Goal: Task Accomplishment & Management: Use online tool/utility

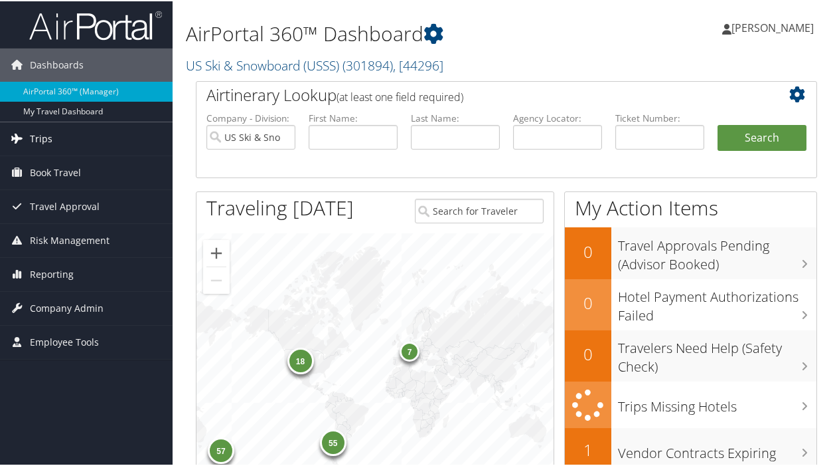
click at [34, 134] on span "Trips" at bounding box center [41, 137] width 23 height 33
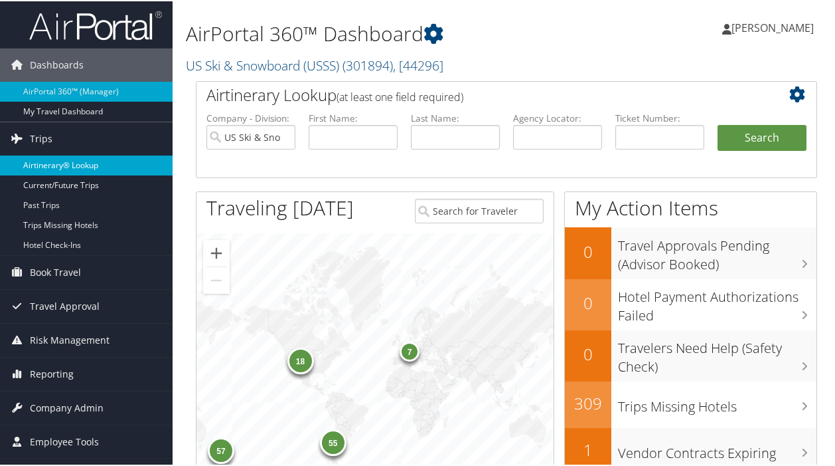
click at [49, 163] on link "Airtinerary® Lookup" at bounding box center [86, 164] width 173 height 20
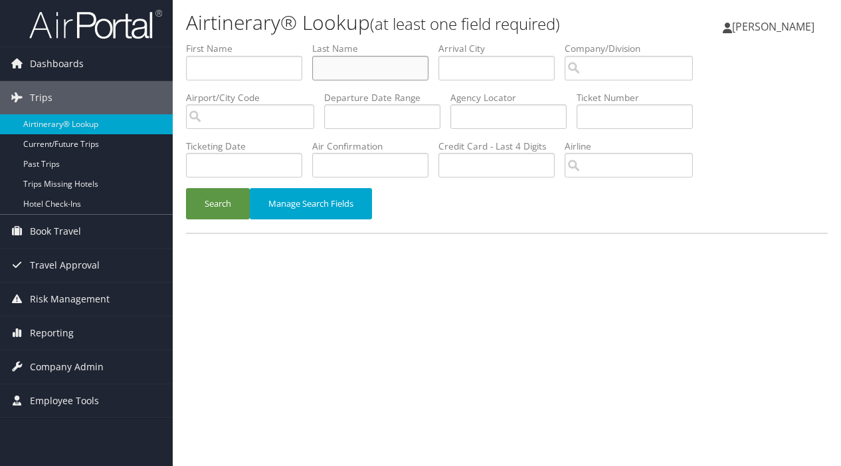
click at [344, 70] on input "text" at bounding box center [370, 68] width 116 height 25
type input "kauf"
click at [218, 201] on button "Search" at bounding box center [218, 203] width 64 height 31
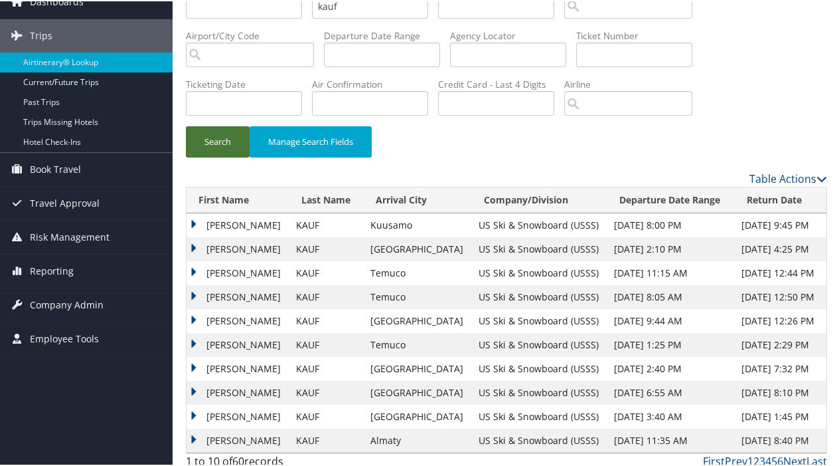
scroll to position [65, 0]
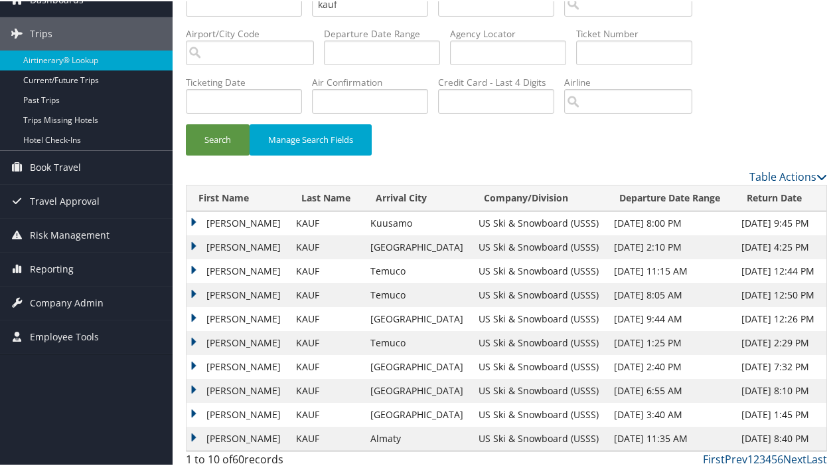
click at [193, 244] on td "JAELIN CHARLOTTE" at bounding box center [238, 246] width 103 height 24
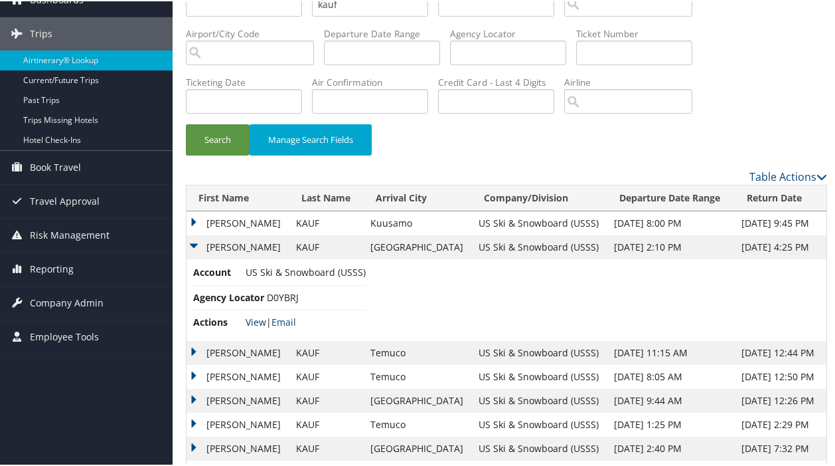
click at [254, 317] on link "View" at bounding box center [256, 320] width 21 height 13
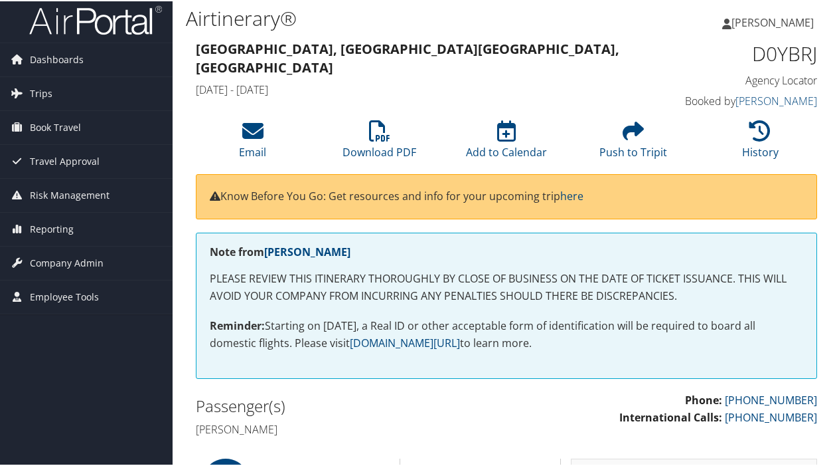
scroll to position [4, 0]
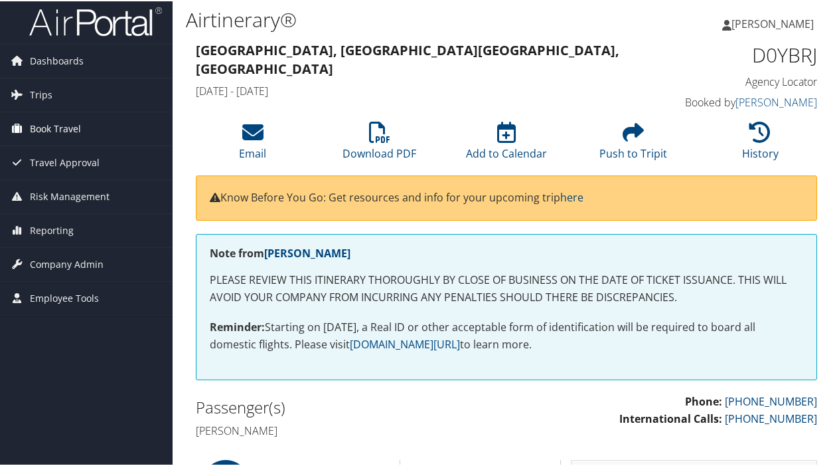
click at [62, 127] on span "Book Travel" at bounding box center [55, 127] width 51 height 33
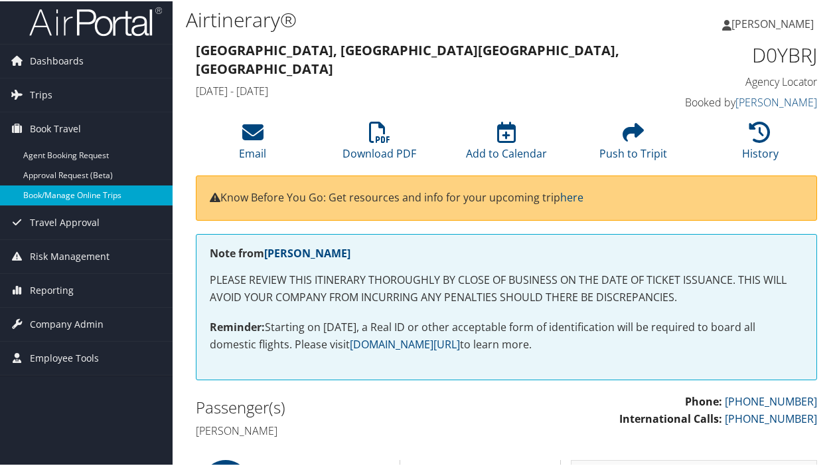
click at [70, 191] on link "Book/Manage Online Trips" at bounding box center [86, 194] width 173 height 20
